Goal: Task Accomplishment & Management: Manage account settings

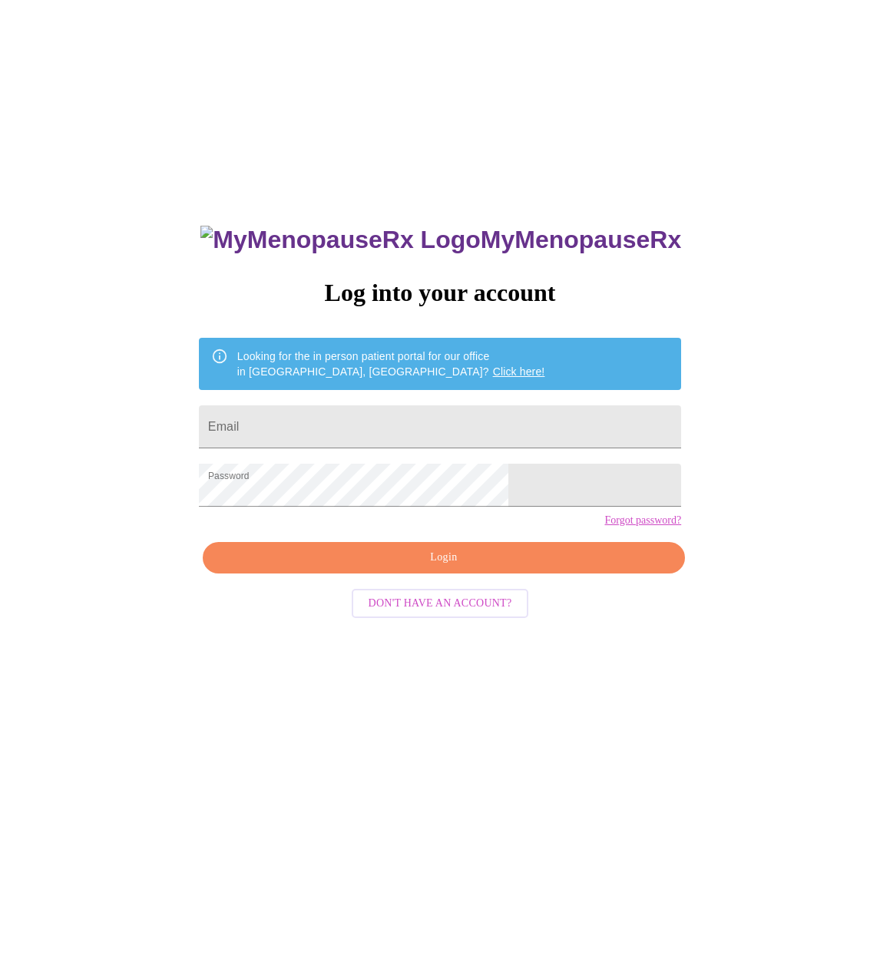
click at [538, 568] on span "Login" at bounding box center [443, 557] width 447 height 19
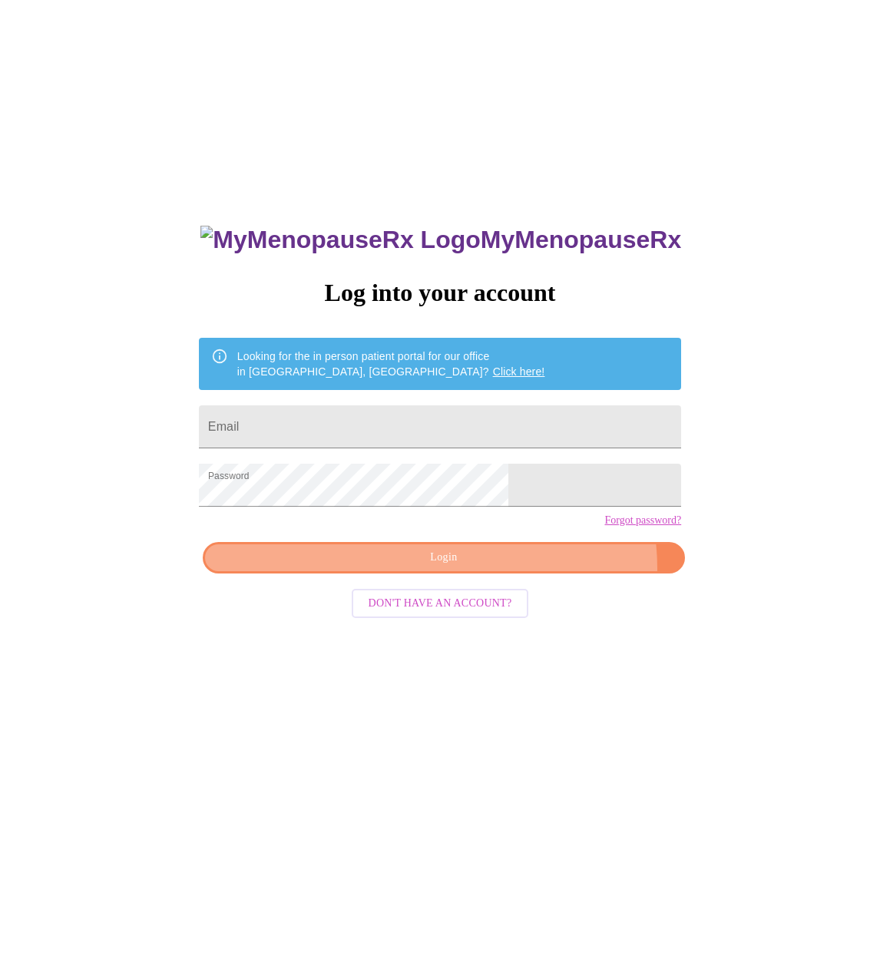
click at [516, 574] on button "Login" at bounding box center [444, 557] width 482 height 31
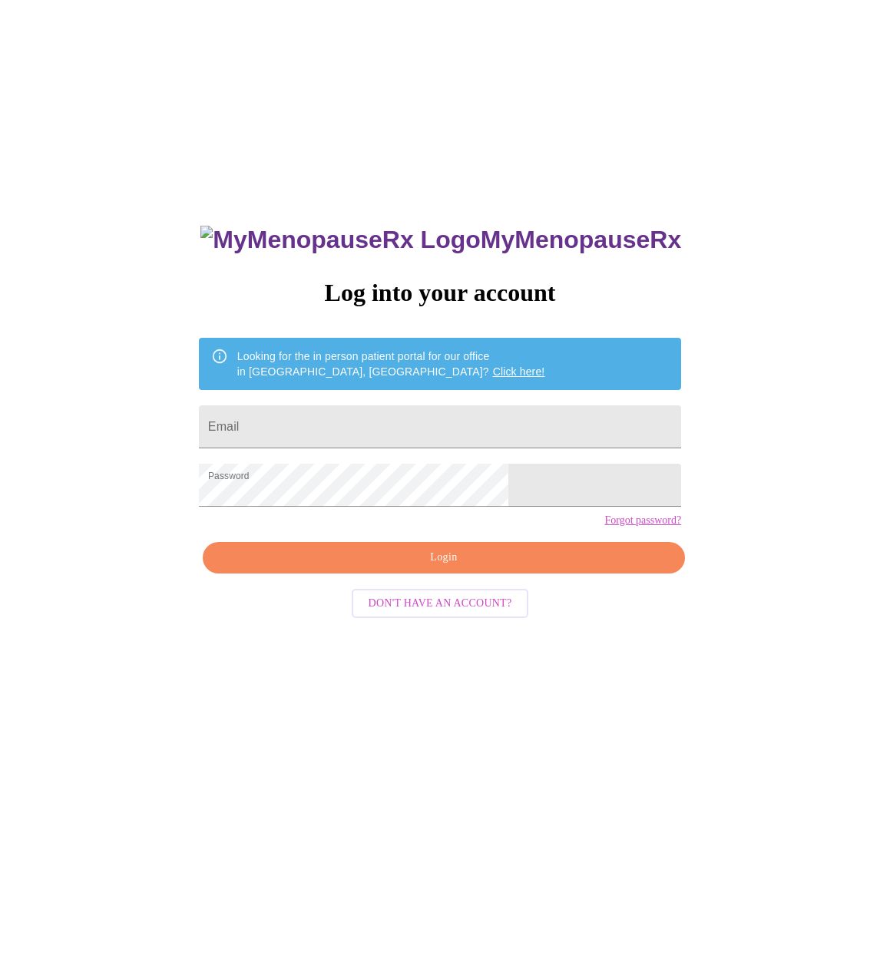
click at [429, 416] on input "Email" at bounding box center [440, 427] width 482 height 43
type input "klf8848@gmail.com"
click at [492, 568] on span "Login" at bounding box center [443, 557] width 447 height 19
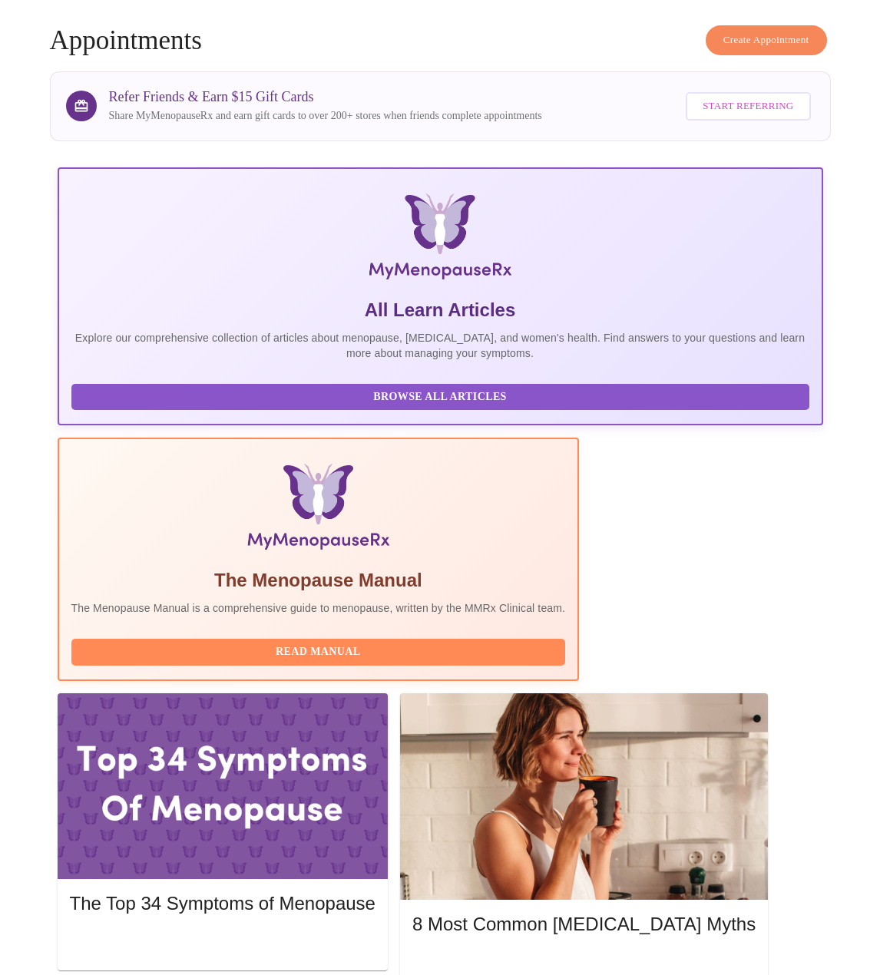
scroll to position [77, 0]
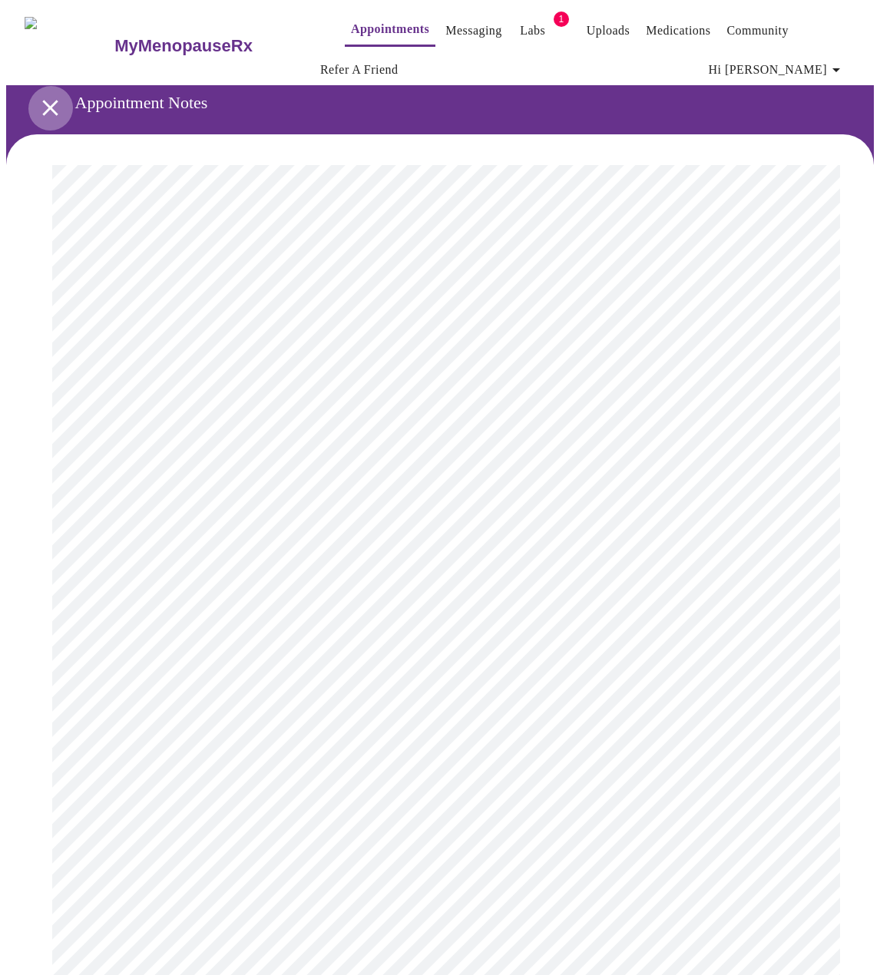
click at [41, 102] on icon "open drawer" at bounding box center [50, 107] width 27 height 27
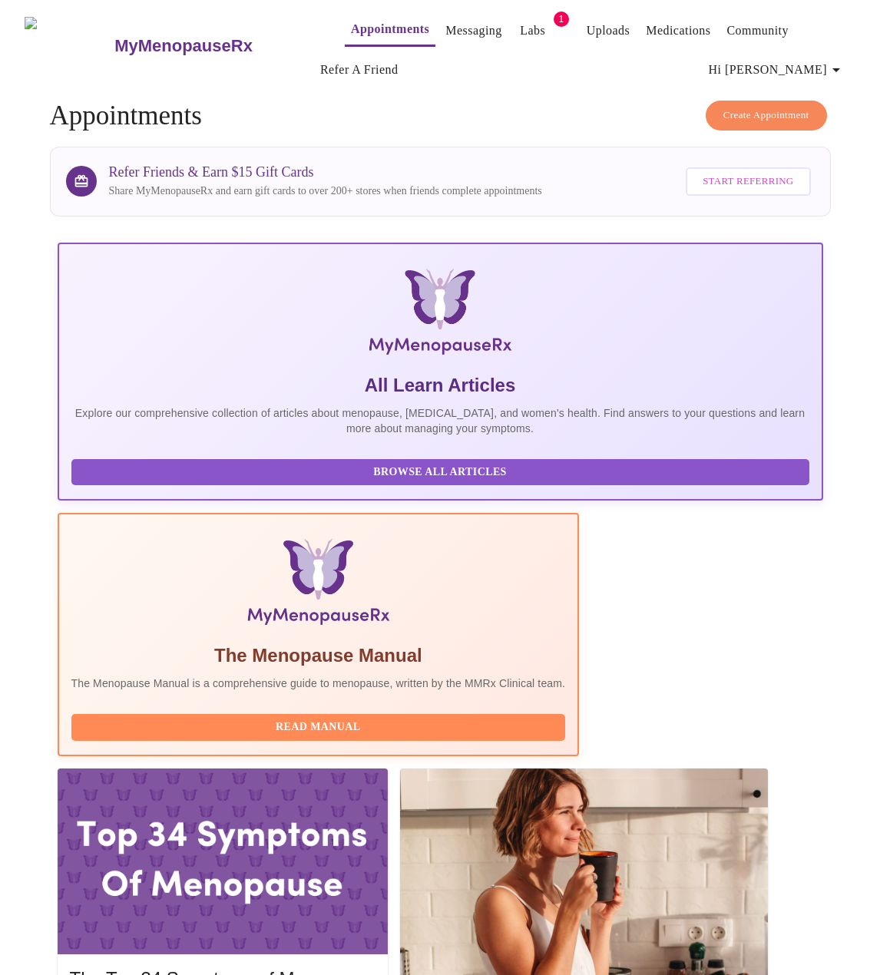
click at [520, 20] on link "Labs" at bounding box center [532, 31] width 25 height 22
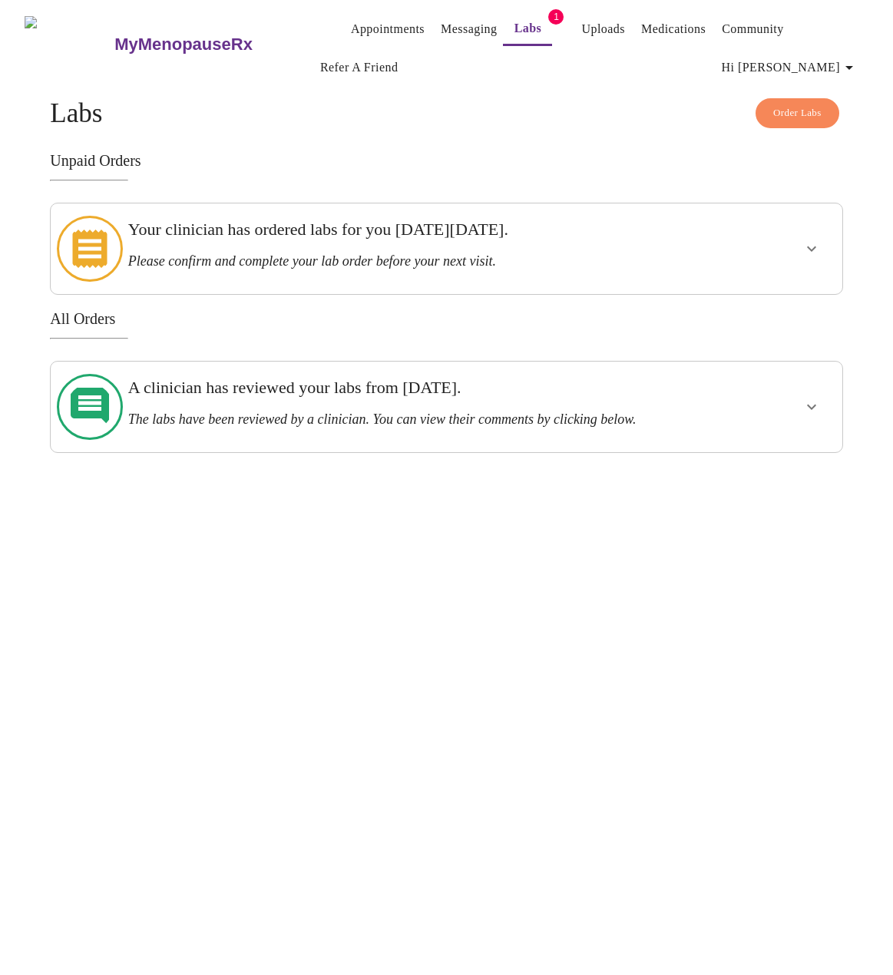
click at [821, 240] on icon "show more" at bounding box center [812, 249] width 18 height 18
